Goal: Book appointment/travel/reservation

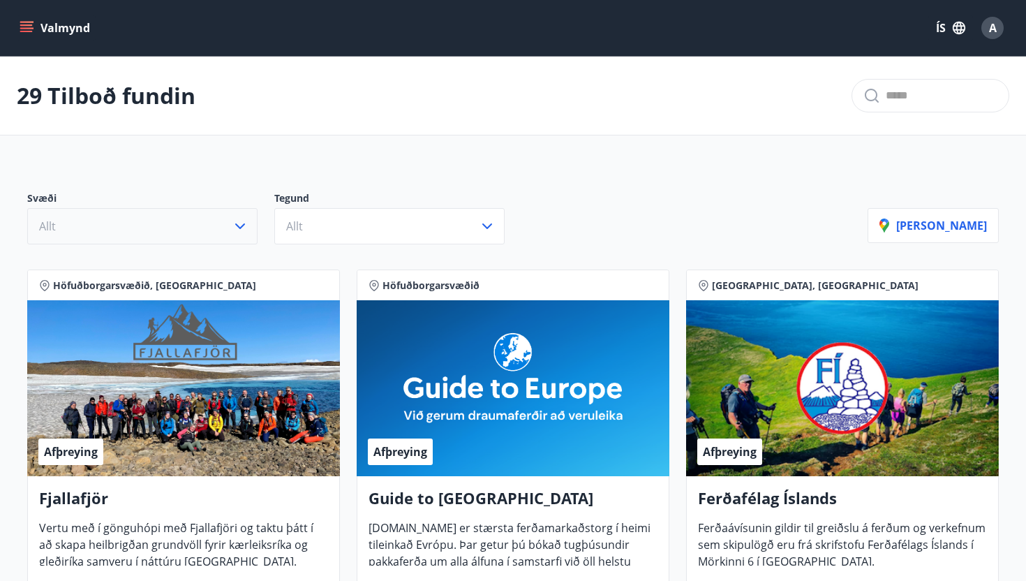
click at [237, 225] on icon "button" at bounding box center [240, 226] width 10 height 6
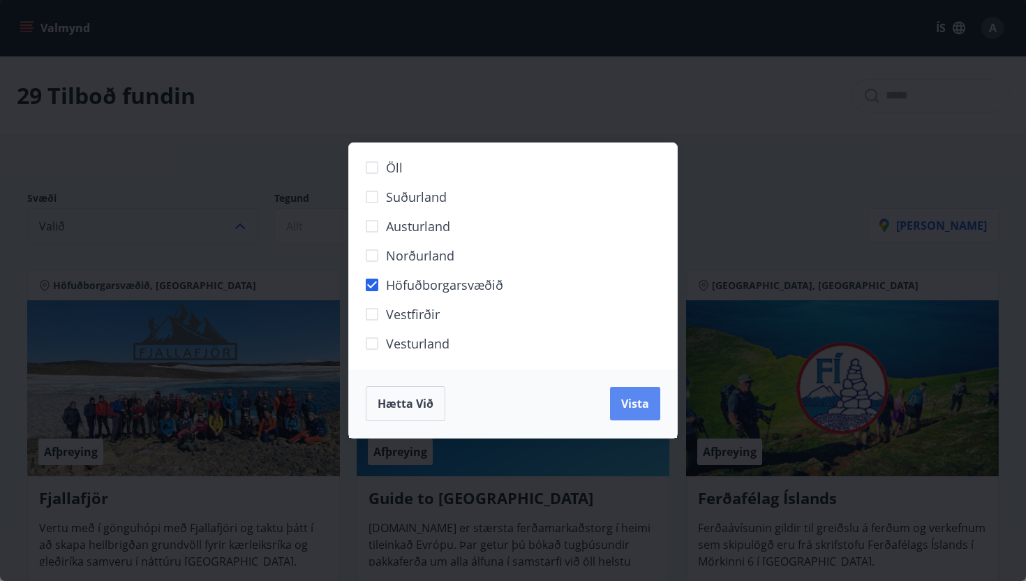
click at [630, 415] on button "Vista" at bounding box center [635, 403] width 50 height 33
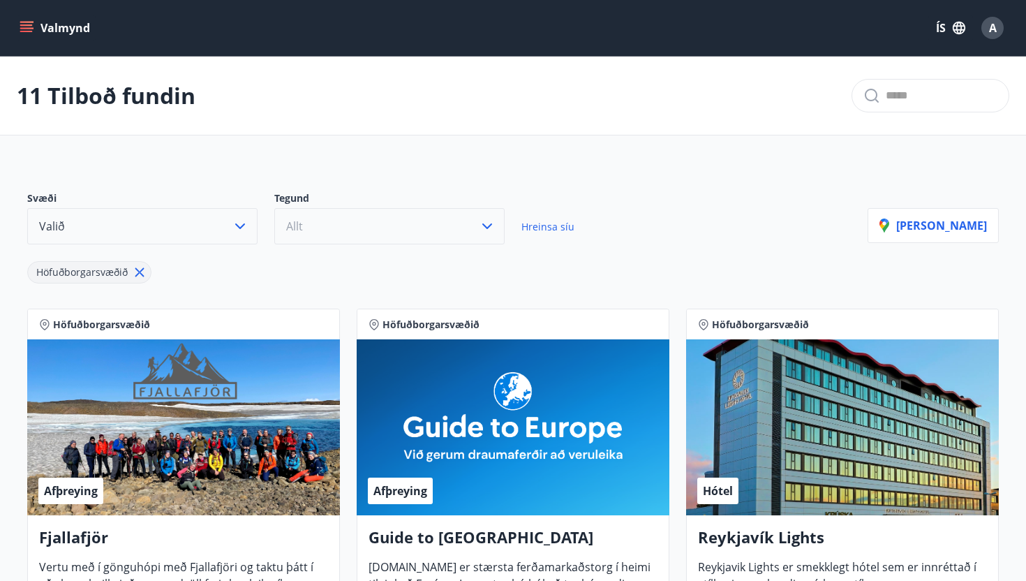
click at [486, 223] on icon "button" at bounding box center [487, 226] width 17 height 17
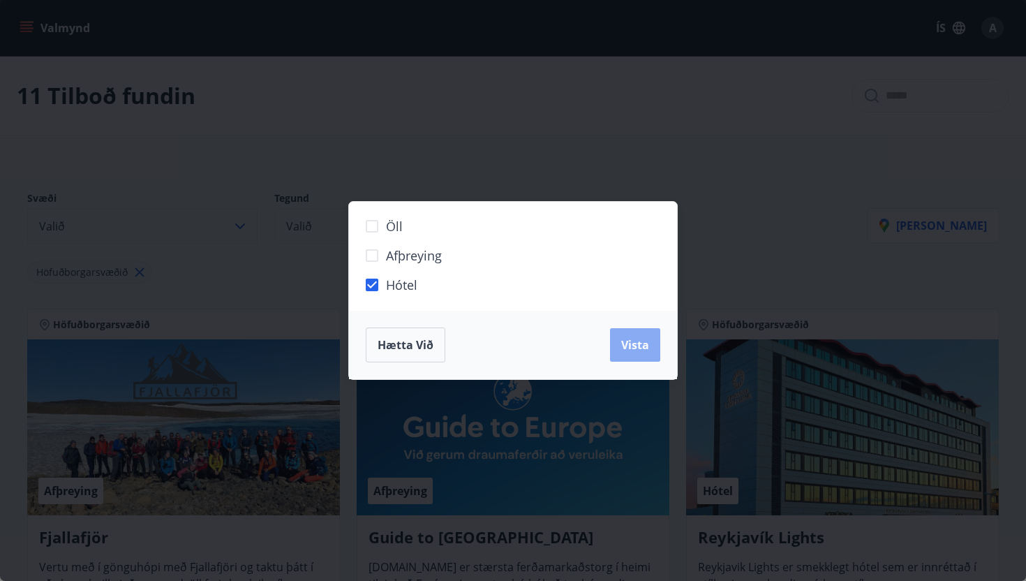
click at [619, 359] on button "Vista" at bounding box center [635, 344] width 50 height 33
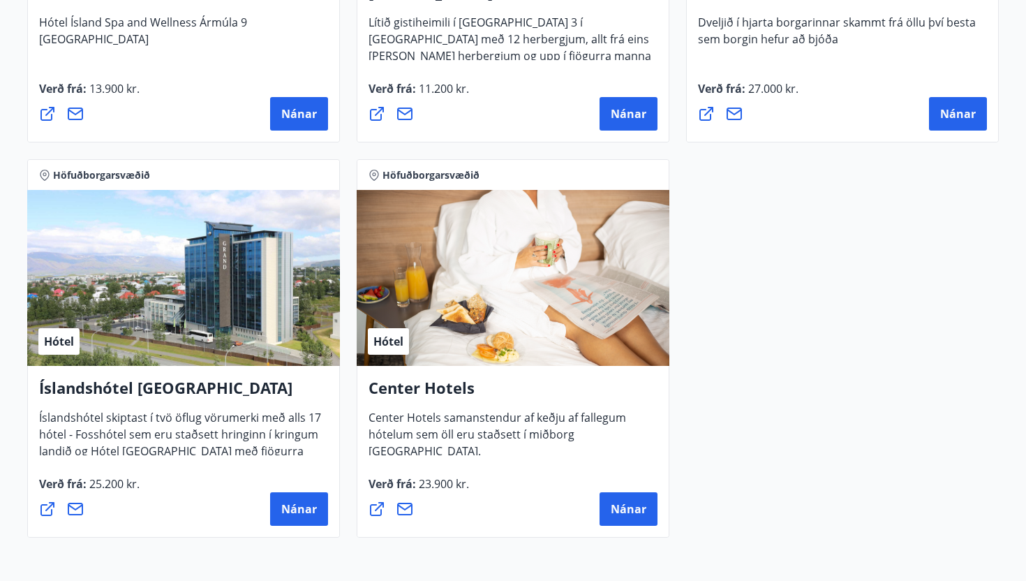
scroll to position [941, 0]
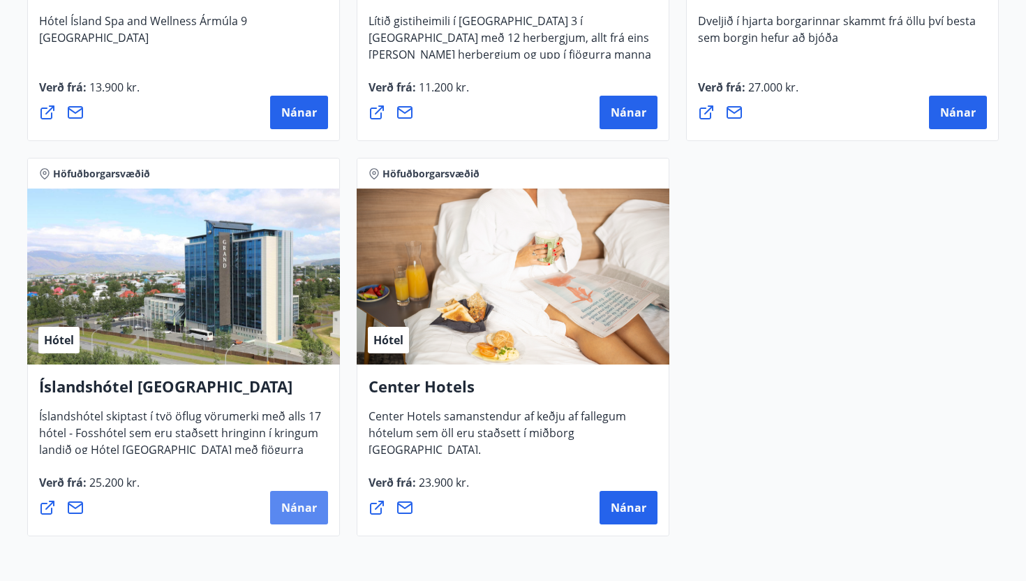
click at [304, 507] on span "Nánar" at bounding box center [299, 507] width 36 height 15
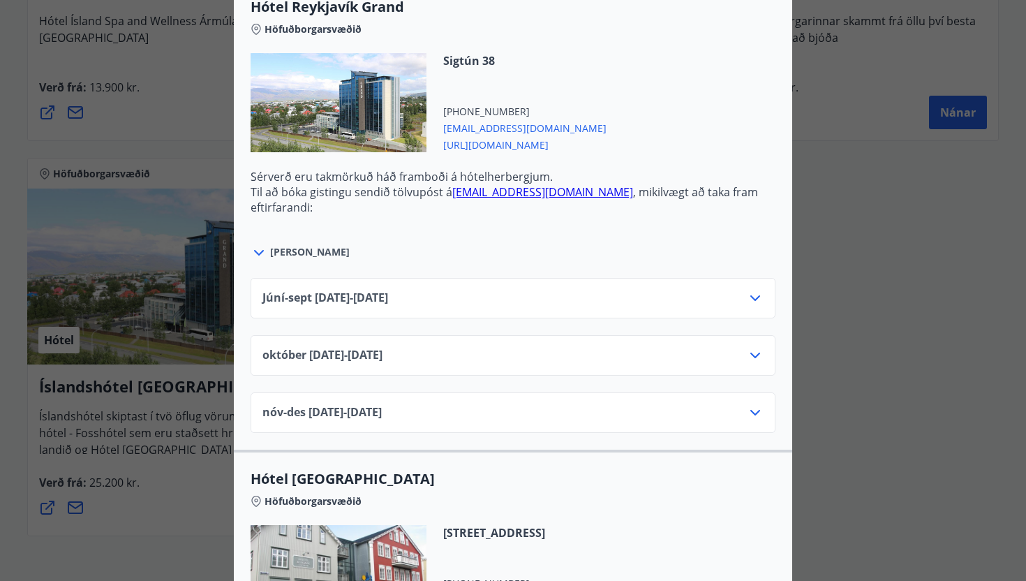
scroll to position [516, 0]
click at [751, 295] on icon at bounding box center [755, 298] width 10 height 6
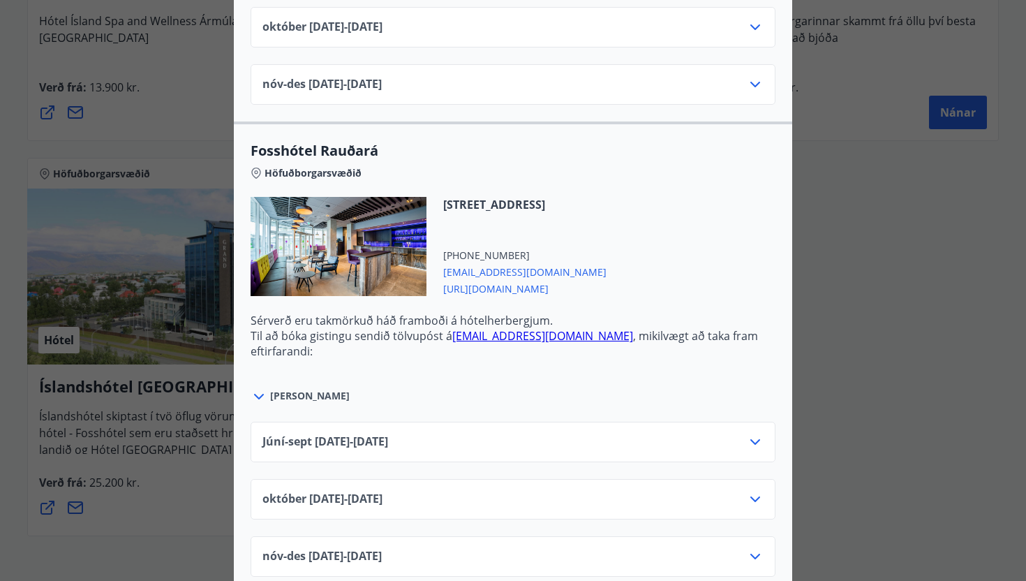
scroll to position [3383, 0]
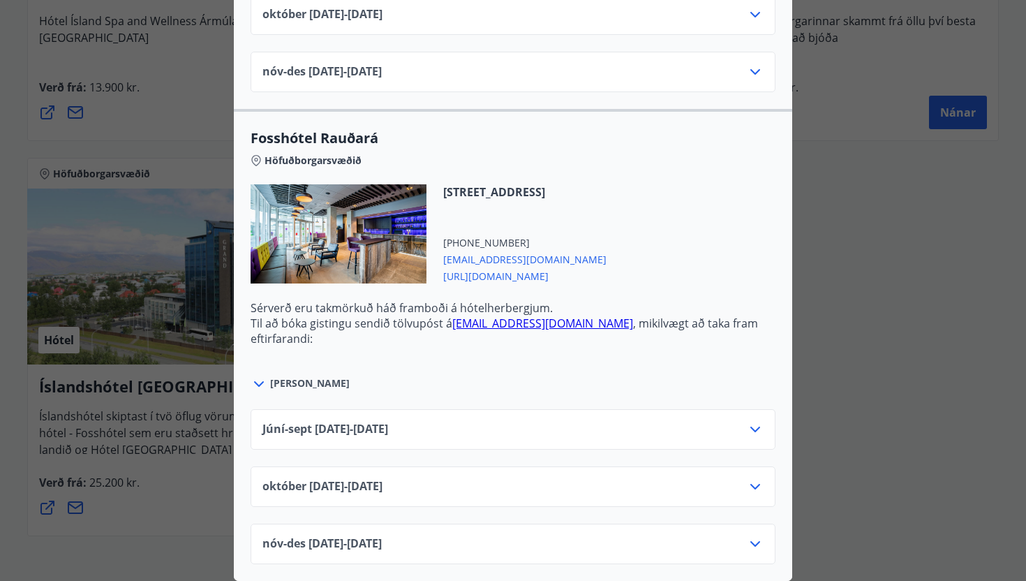
click at [840, 141] on div "Íslandshótel Reykjavík Ekki er hægt að nýta Ferðaávísun fyrir bókanir sem eru g…" at bounding box center [513, 290] width 1026 height 581
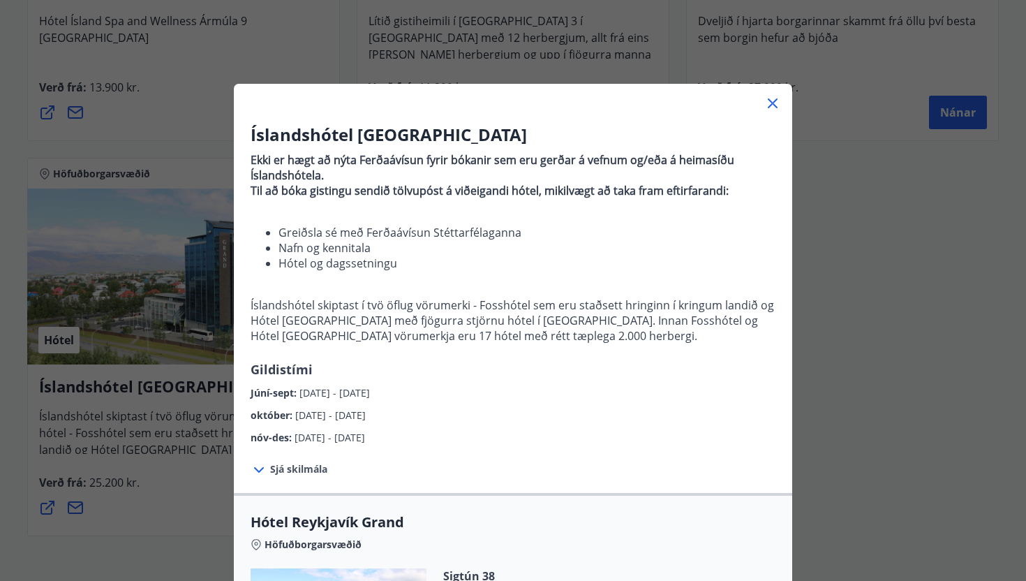
click at [768, 98] on icon at bounding box center [772, 103] width 17 height 17
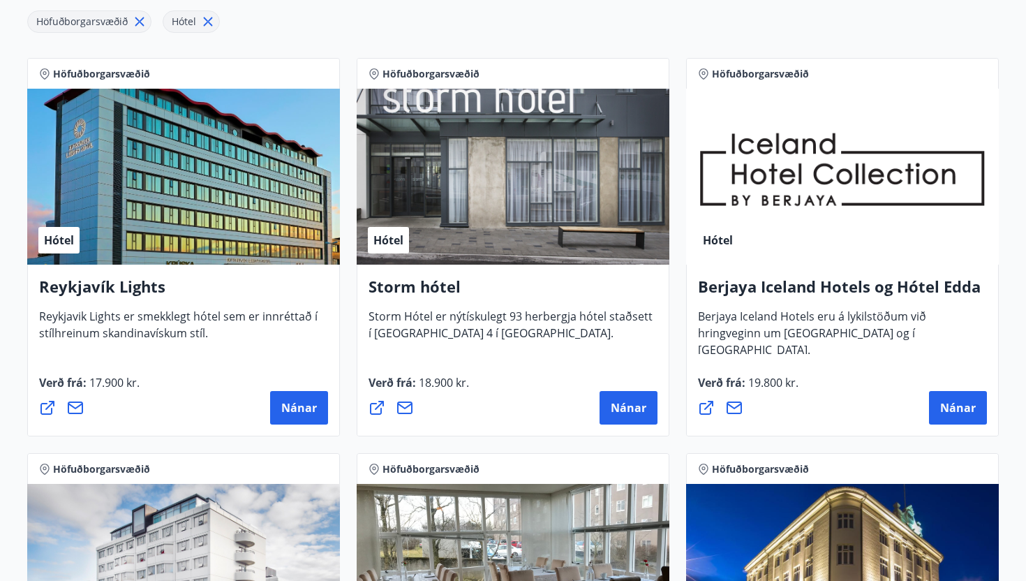
scroll to position [255, 0]
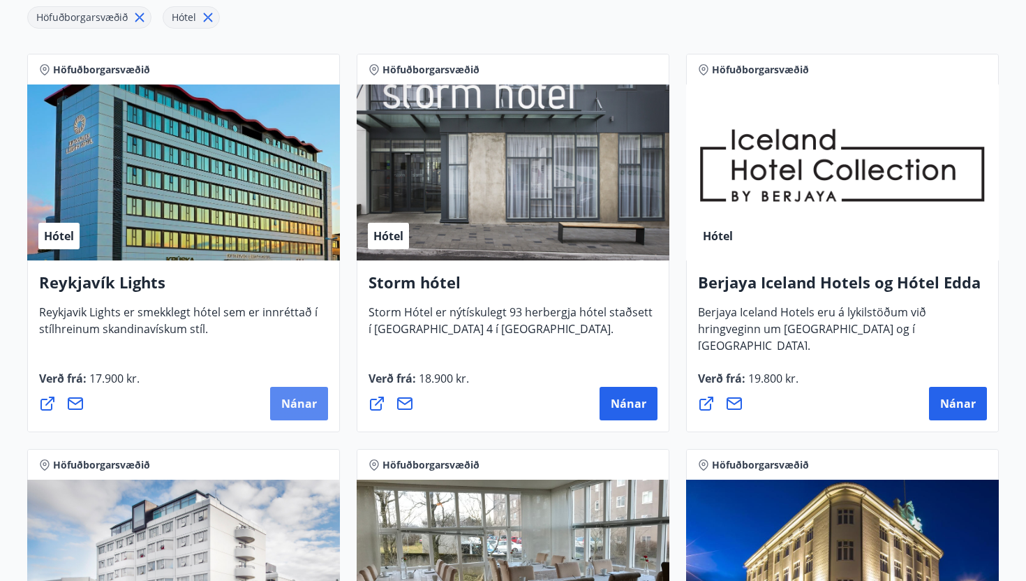
click at [280, 401] on button "Nánar" at bounding box center [299, 403] width 58 height 33
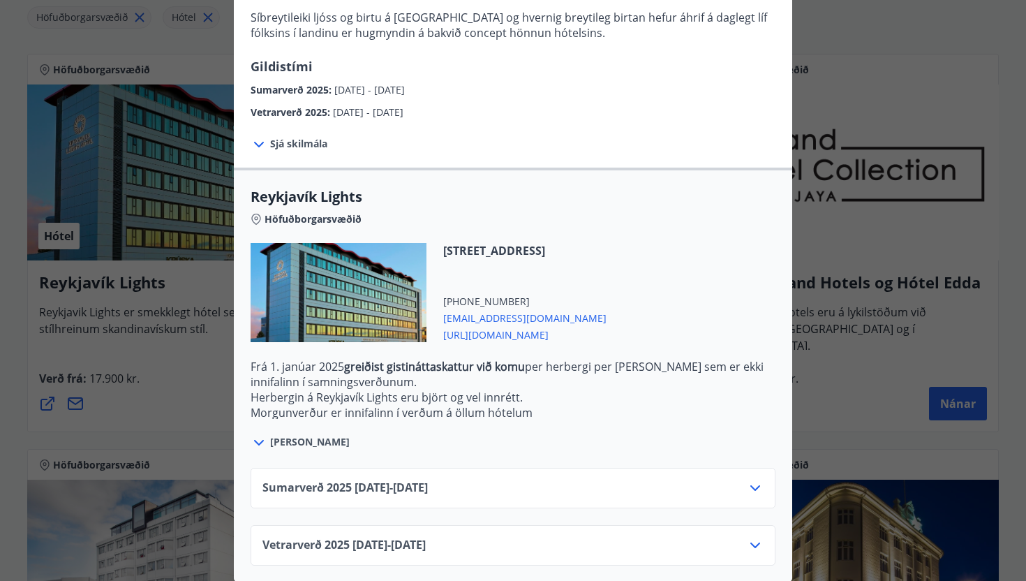
scroll to position [288, 0]
click at [752, 492] on icon at bounding box center [755, 487] width 17 height 17
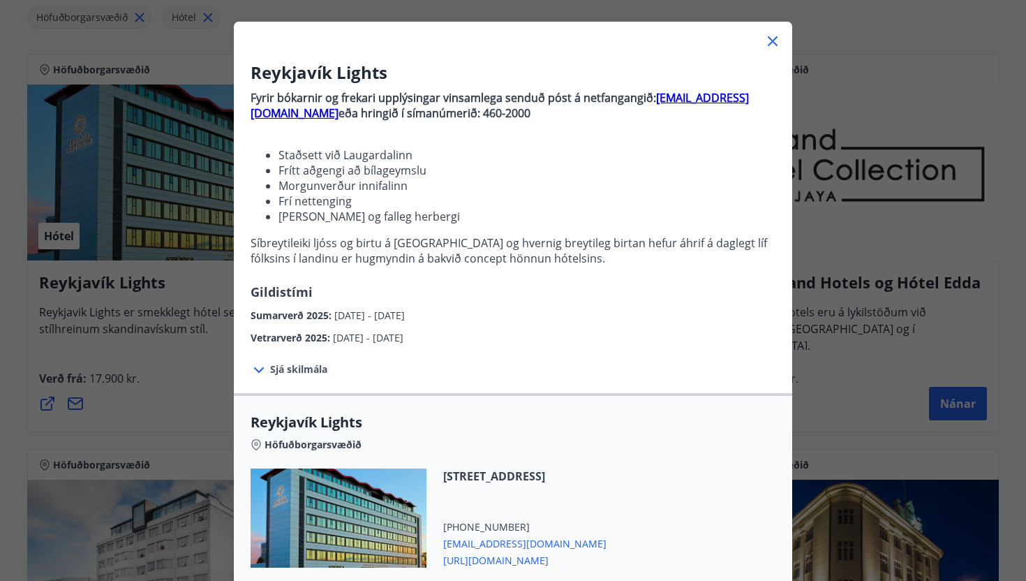
scroll to position [0, 0]
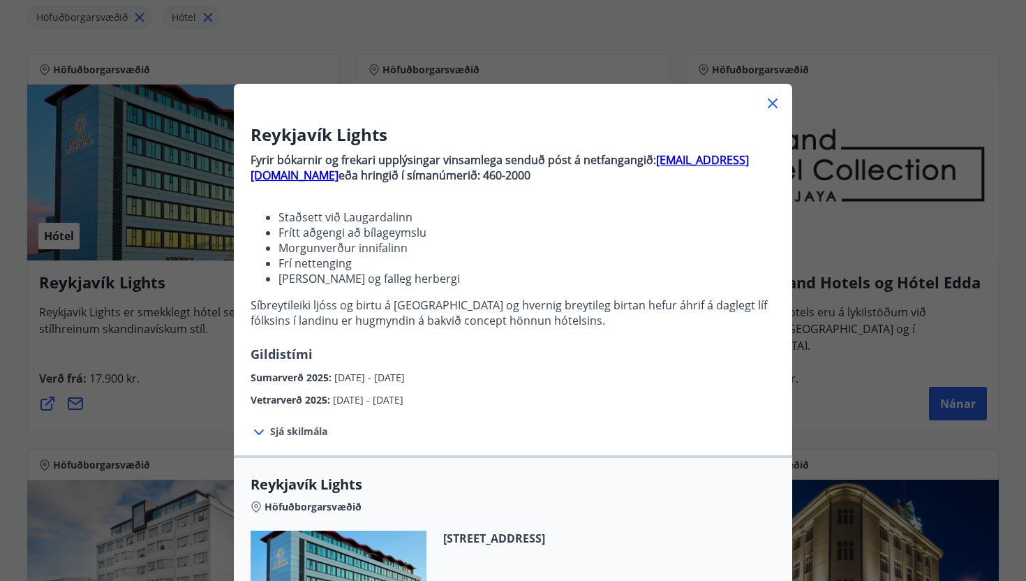
click at [775, 100] on icon at bounding box center [773, 103] width 10 height 10
